Goal: Task Accomplishment & Management: Manage account settings

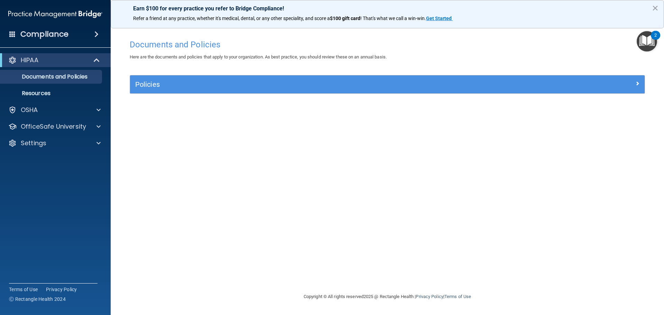
click at [549, 98] on div "Policies Select All (Unselect 0) Unselect All Print Selected (0) Acceptable Use…" at bounding box center [386, 88] width 525 height 27
click at [550, 76] on div "Policies" at bounding box center [387, 84] width 514 height 18
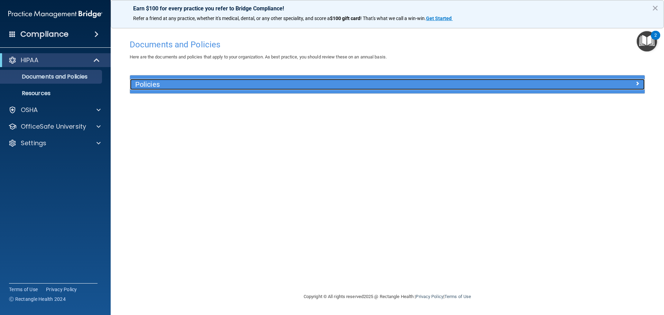
click at [551, 80] on div at bounding box center [580, 83] width 129 height 8
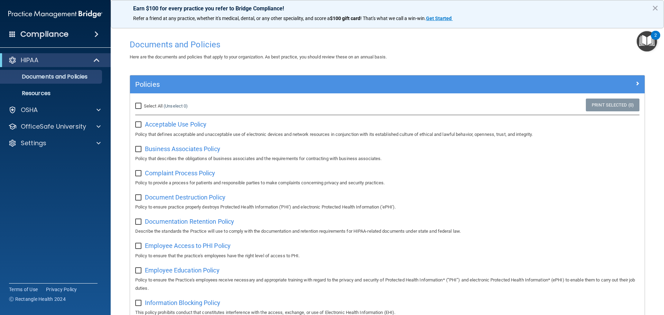
click at [139, 127] on input "checkbox" at bounding box center [139, 125] width 8 height 6
checkbox input "false"
click at [168, 125] on span "Acceptable Use Policy" at bounding box center [176, 124] width 62 height 7
click at [654, 40] on div "2" at bounding box center [655, 39] width 2 height 9
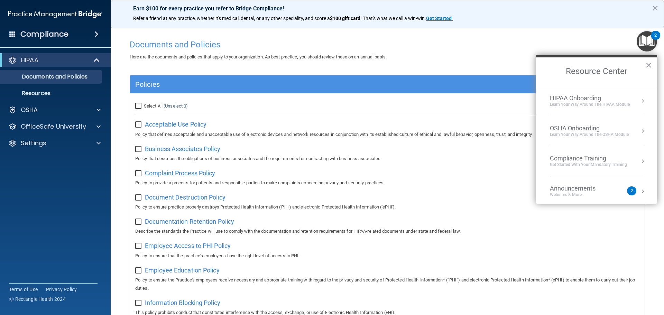
click at [627, 191] on div "2" at bounding box center [631, 190] width 9 height 9
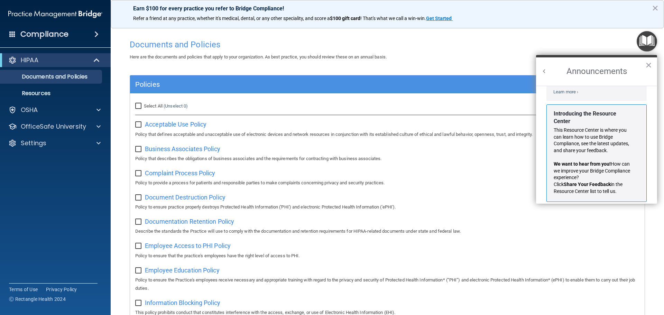
scroll to position [128, 0]
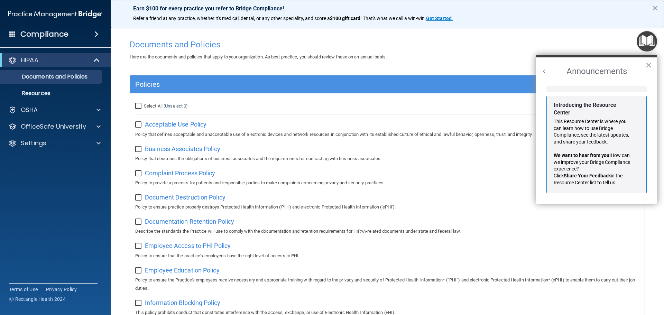
click at [604, 147] on div "This Resource Center is where you can learn how to use Bridge Compliance, see t…" at bounding box center [593, 152] width 80 height 68
click at [547, 72] on button "Back to Resource Center Home" at bounding box center [544, 71] width 7 height 7
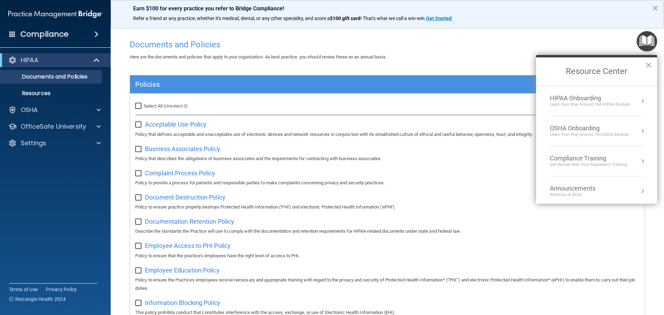
click at [648, 62] on button "×" at bounding box center [648, 64] width 7 height 11
